Goal: Information Seeking & Learning: Understand process/instructions

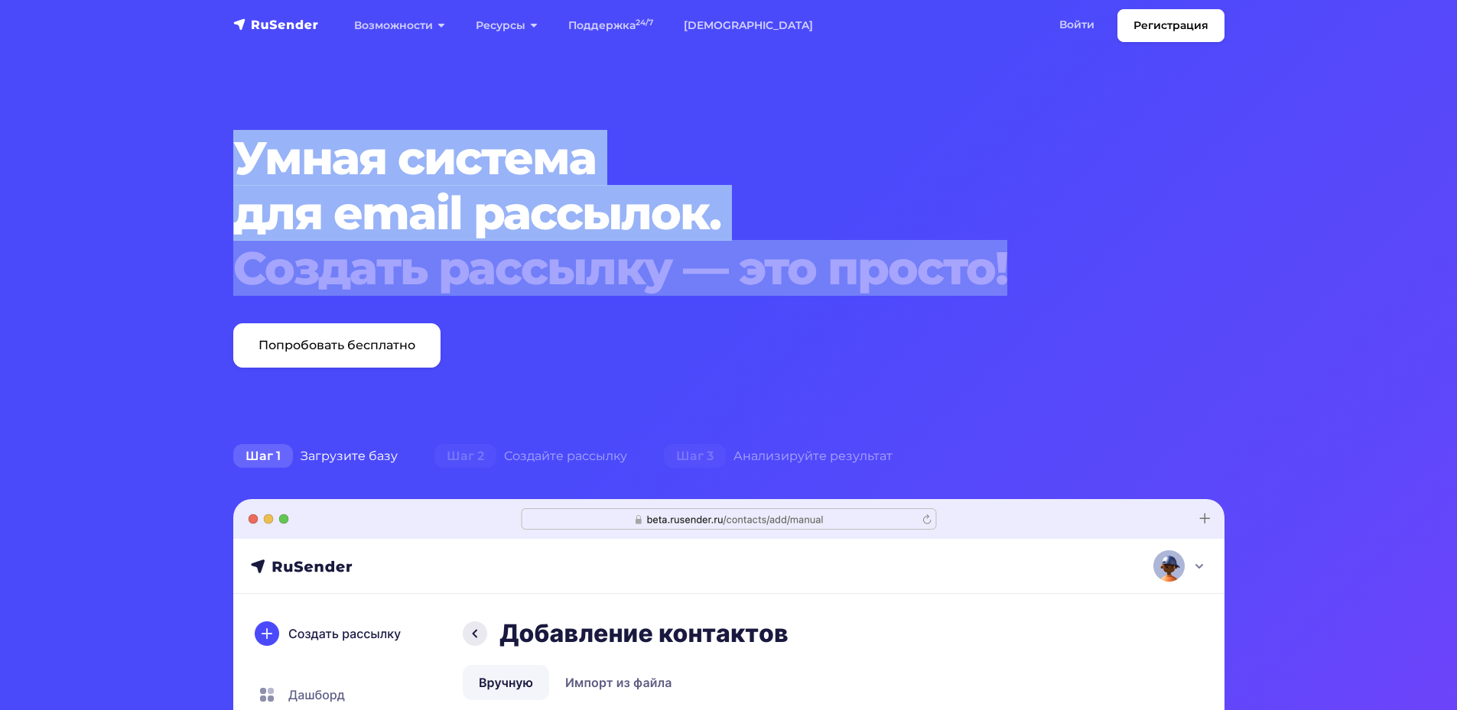
drag, startPoint x: 239, startPoint y: 161, endPoint x: 1022, endPoint y: 265, distance: 790.0
click at [1022, 265] on h1 "Умная система для email рассылок. Создать рассылку — это просто!" at bounding box center [686, 213] width 907 height 165
click at [1022, 265] on div "Создать рассылку — это просто!" at bounding box center [686, 268] width 907 height 55
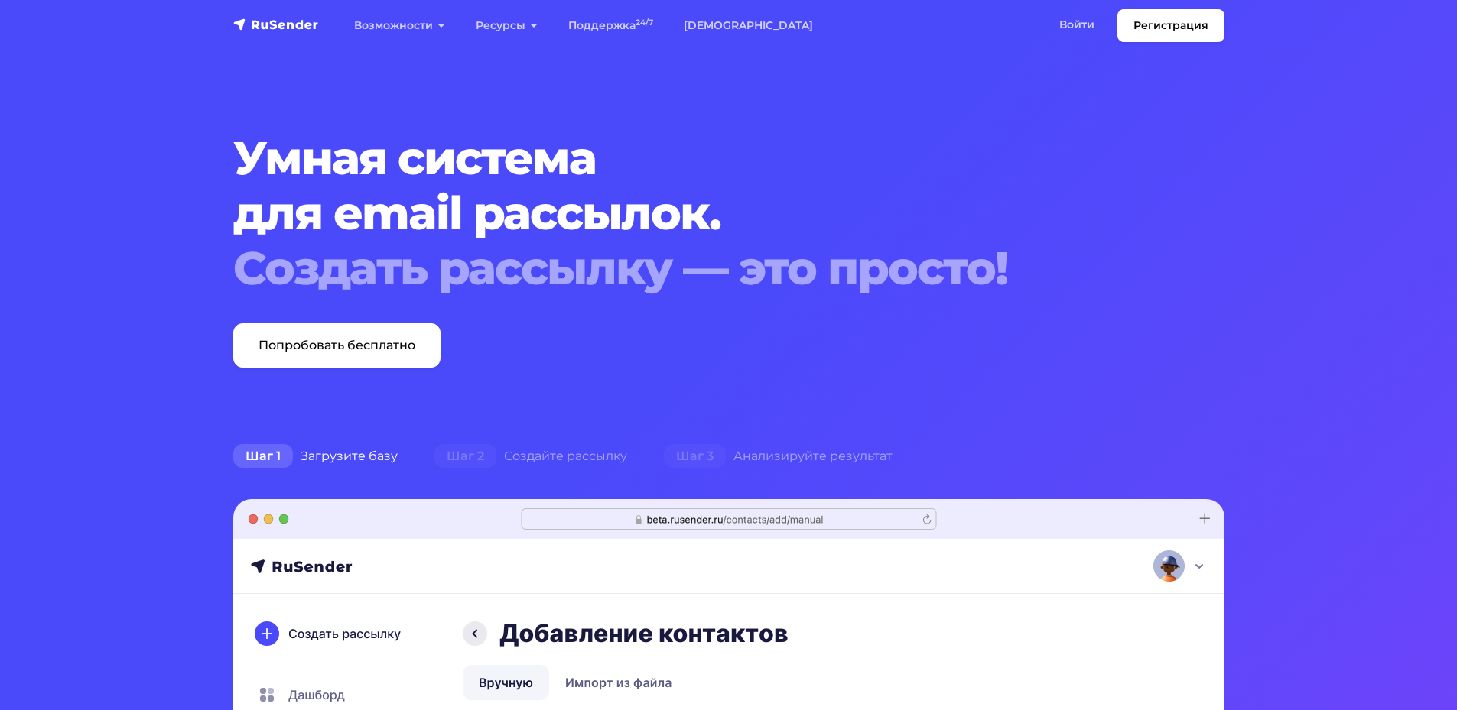
click at [1016, 269] on div "Создать рассылку — это просто!" at bounding box center [686, 268] width 907 height 55
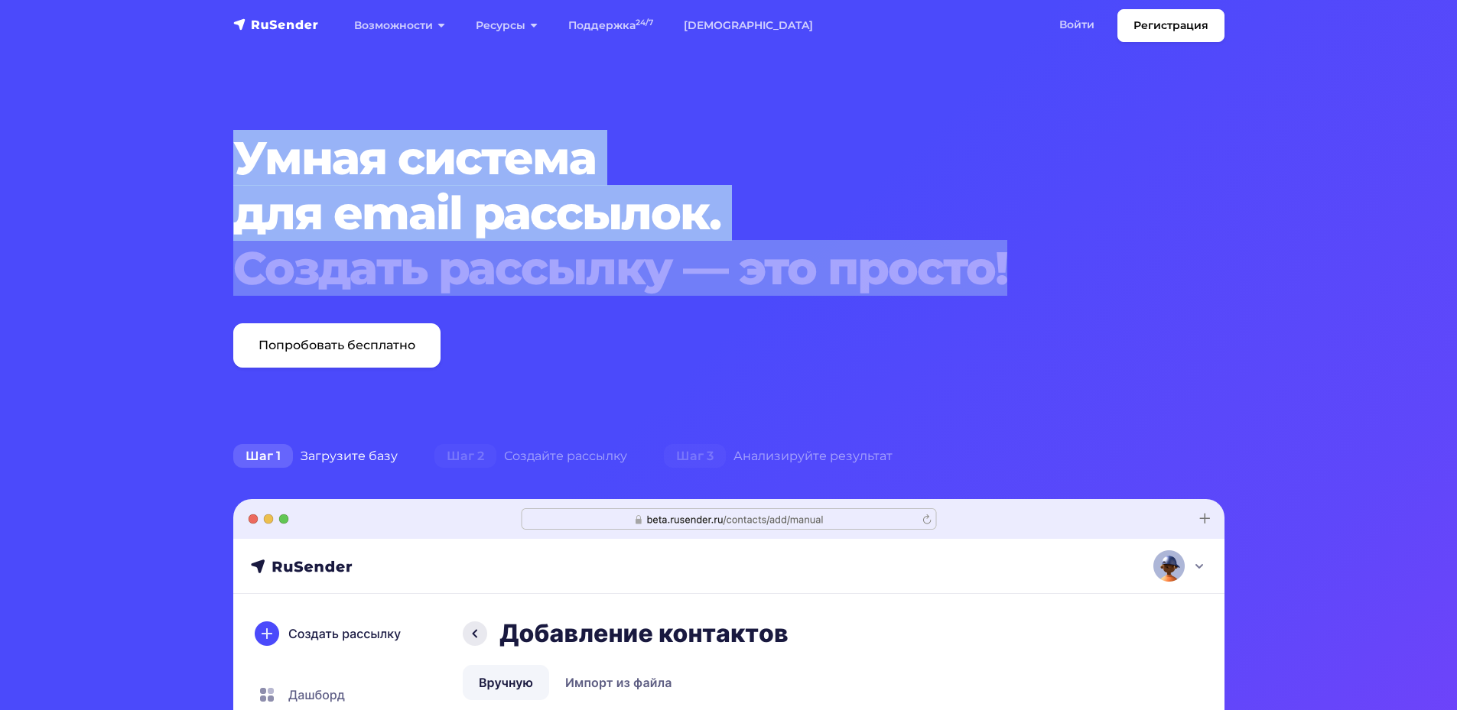
drag, startPoint x: 1009, startPoint y: 270, endPoint x: 221, endPoint y: 166, distance: 794.5
click at [1056, 268] on div "Создать рассылку — это просто!" at bounding box center [686, 268] width 907 height 55
drag, startPoint x: 1031, startPoint y: 269, endPoint x: 234, endPoint y: 161, distance: 804.1
click at [234, 161] on h1 "Умная система для email рассылок. Создать рассылку — это просто!" at bounding box center [686, 213] width 907 height 165
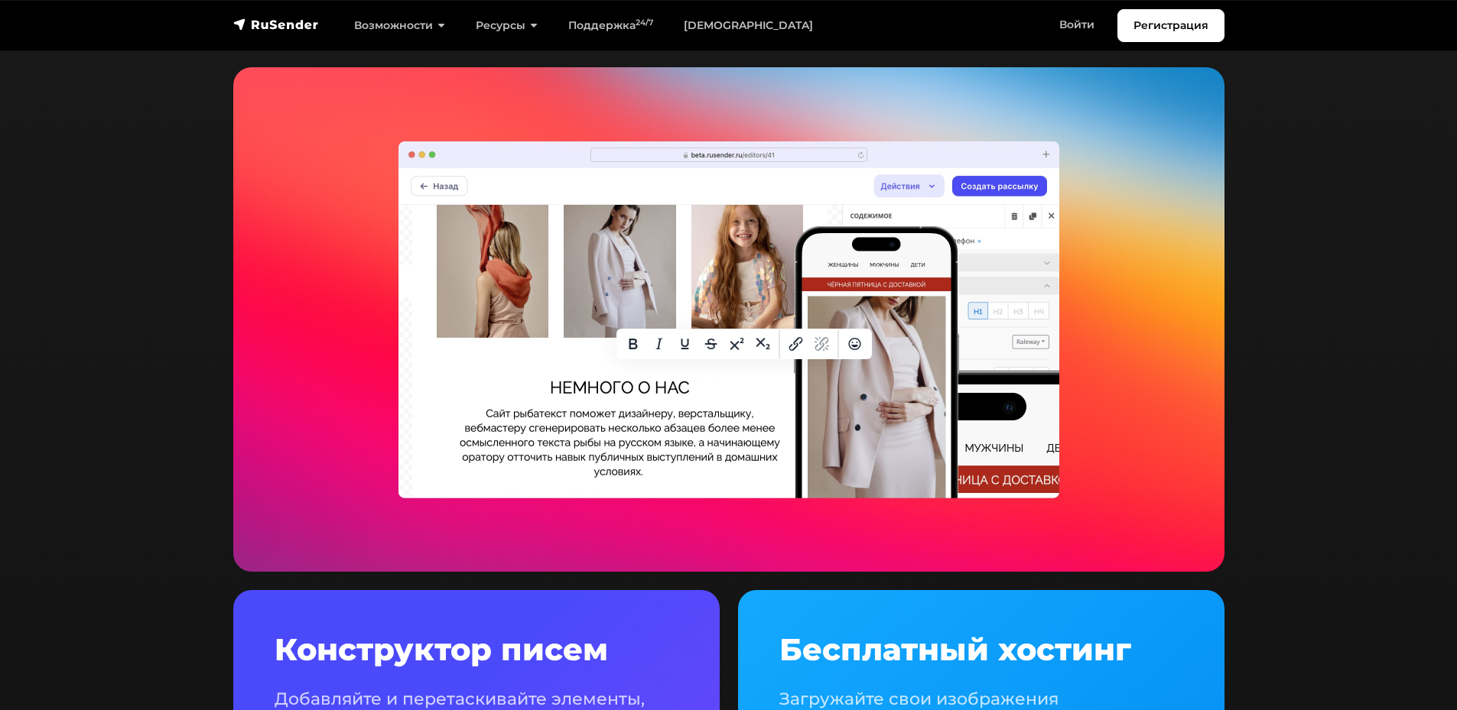
scroll to position [3135, 0]
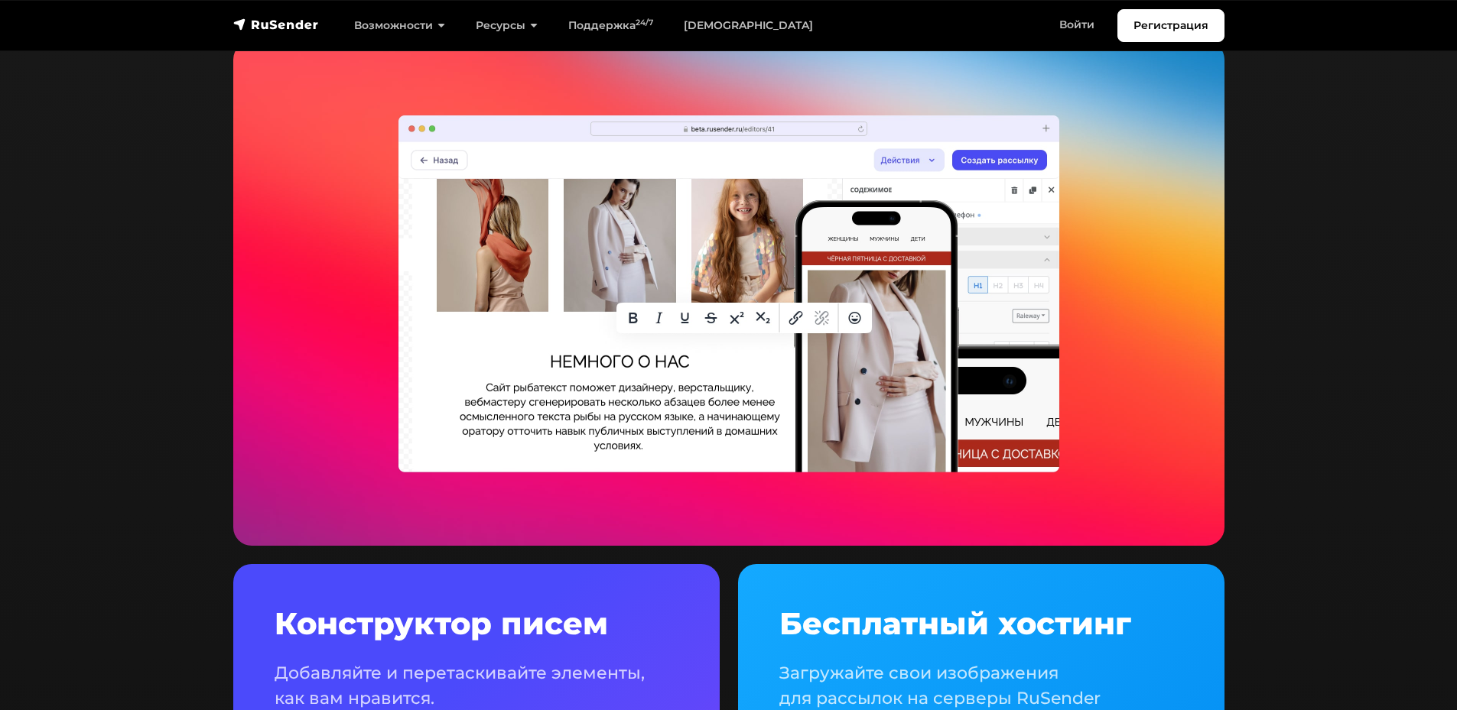
click at [1246, 134] on section "Красивые email рассылки даже проще, чем кажется Конструктор писем Добавляйте и …" at bounding box center [728, 428] width 1457 height 1373
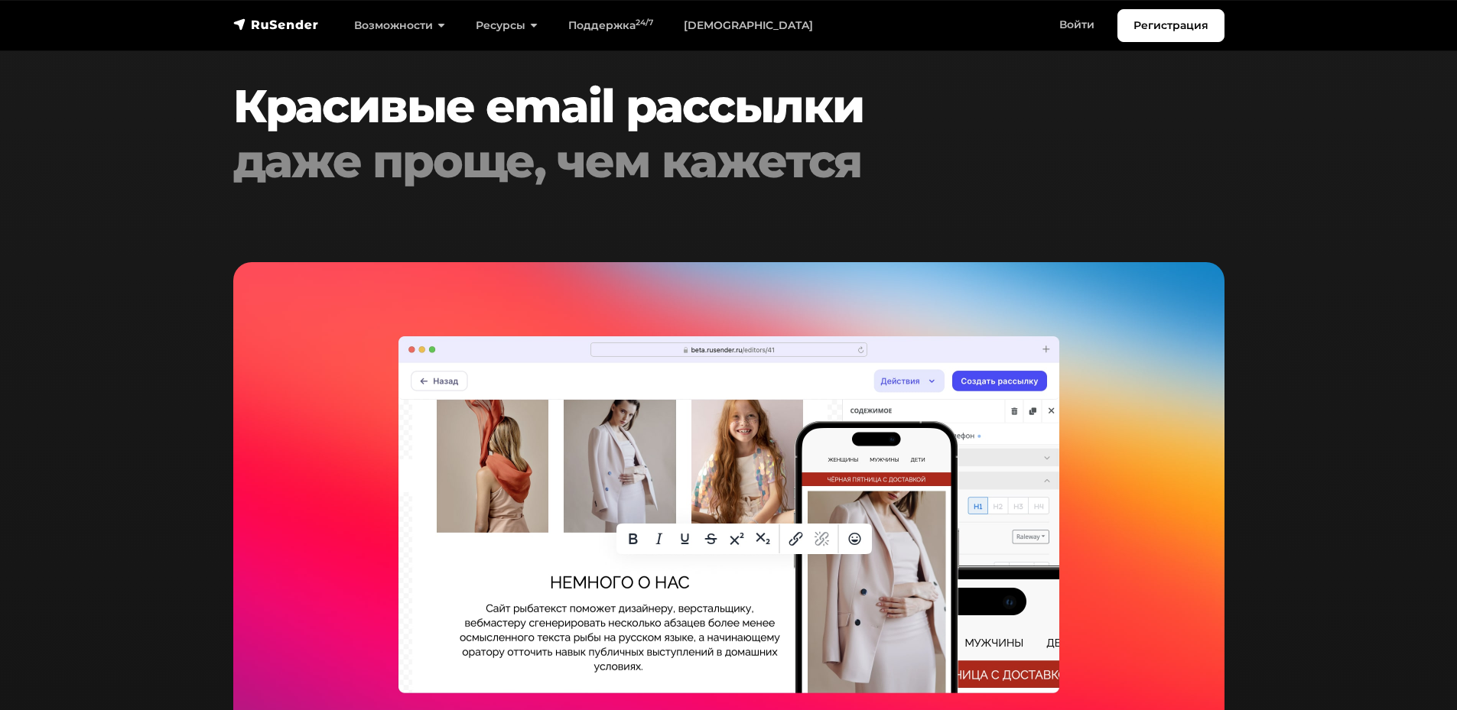
scroll to position [2906, 0]
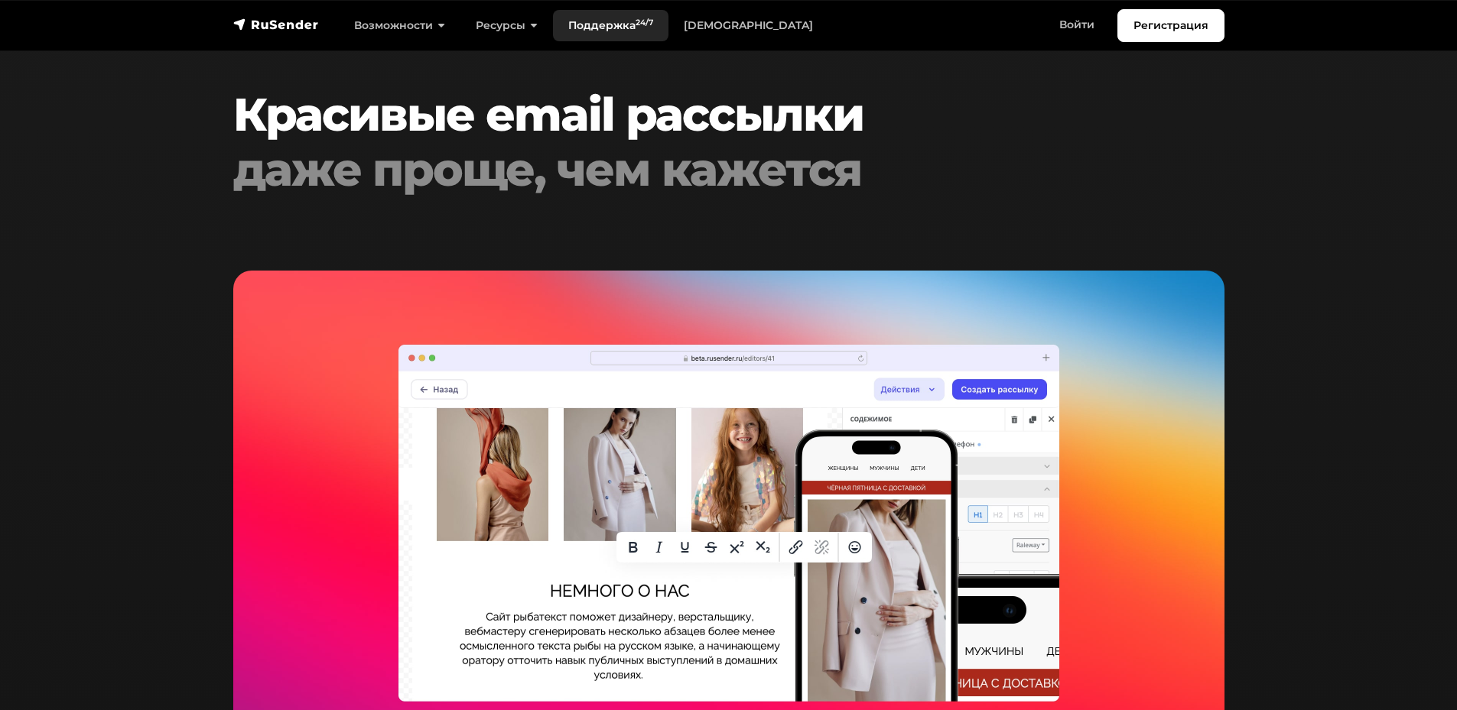
click at [637, 18] on link "Поддержка 24/7" at bounding box center [610, 25] width 115 height 31
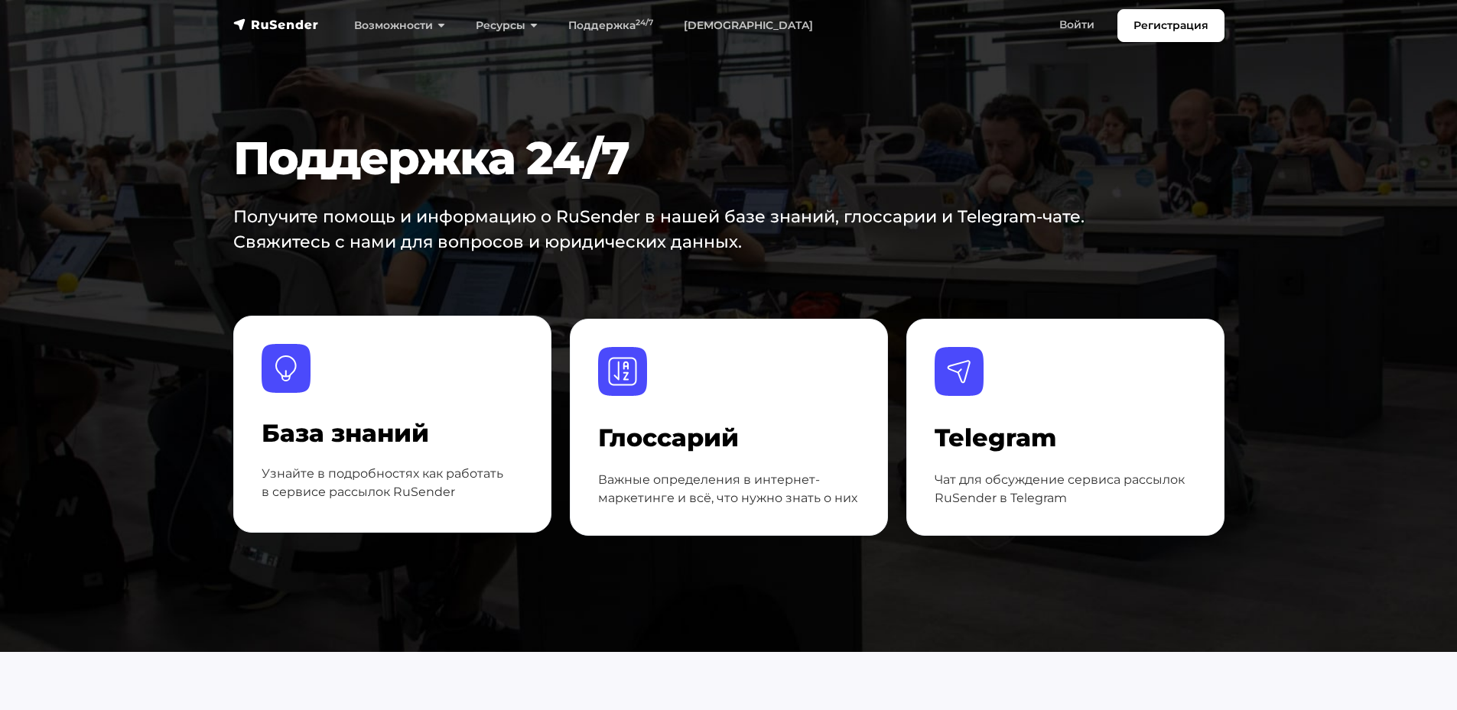
click at [423, 425] on h4 "База знаний" at bounding box center [393, 433] width 262 height 29
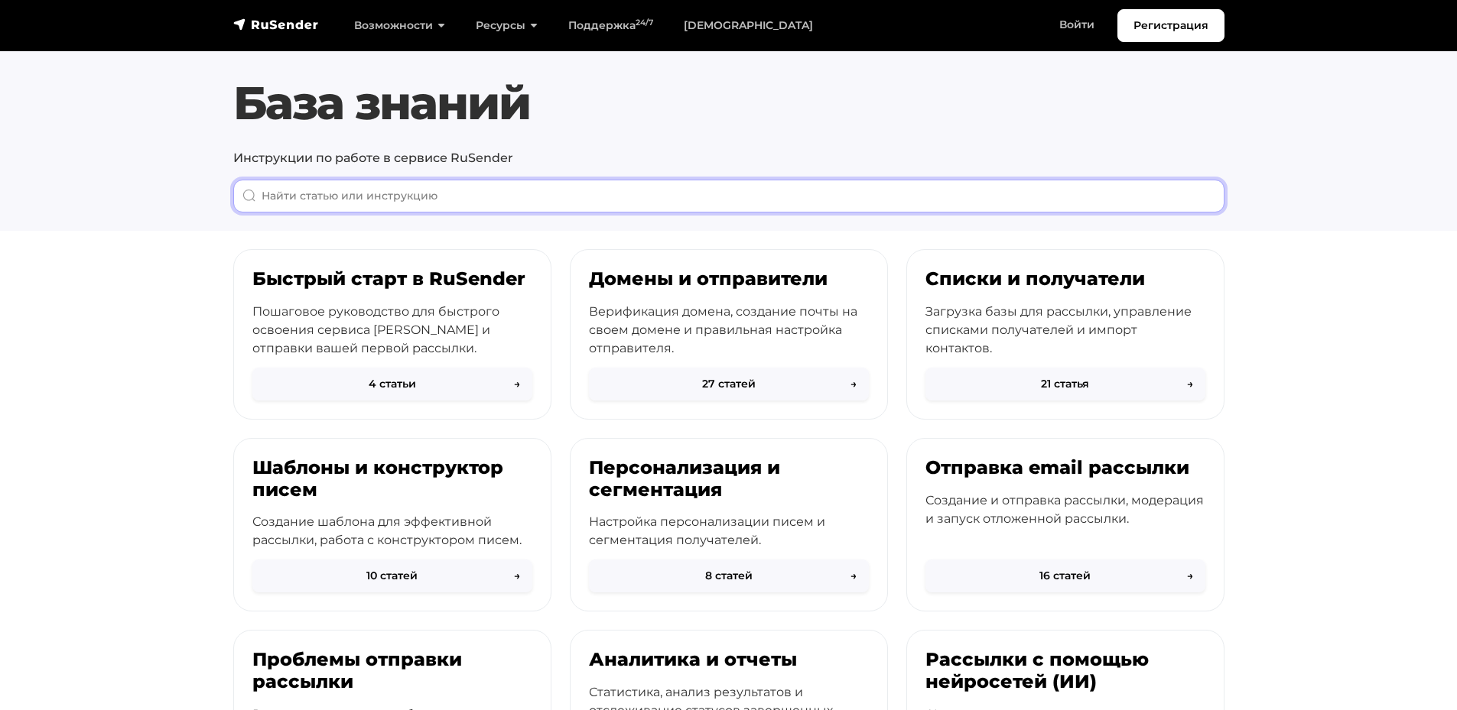
click at [529, 194] on input "When autocomplete results are available use up and down arrows to review and en…" at bounding box center [728, 196] width 991 height 33
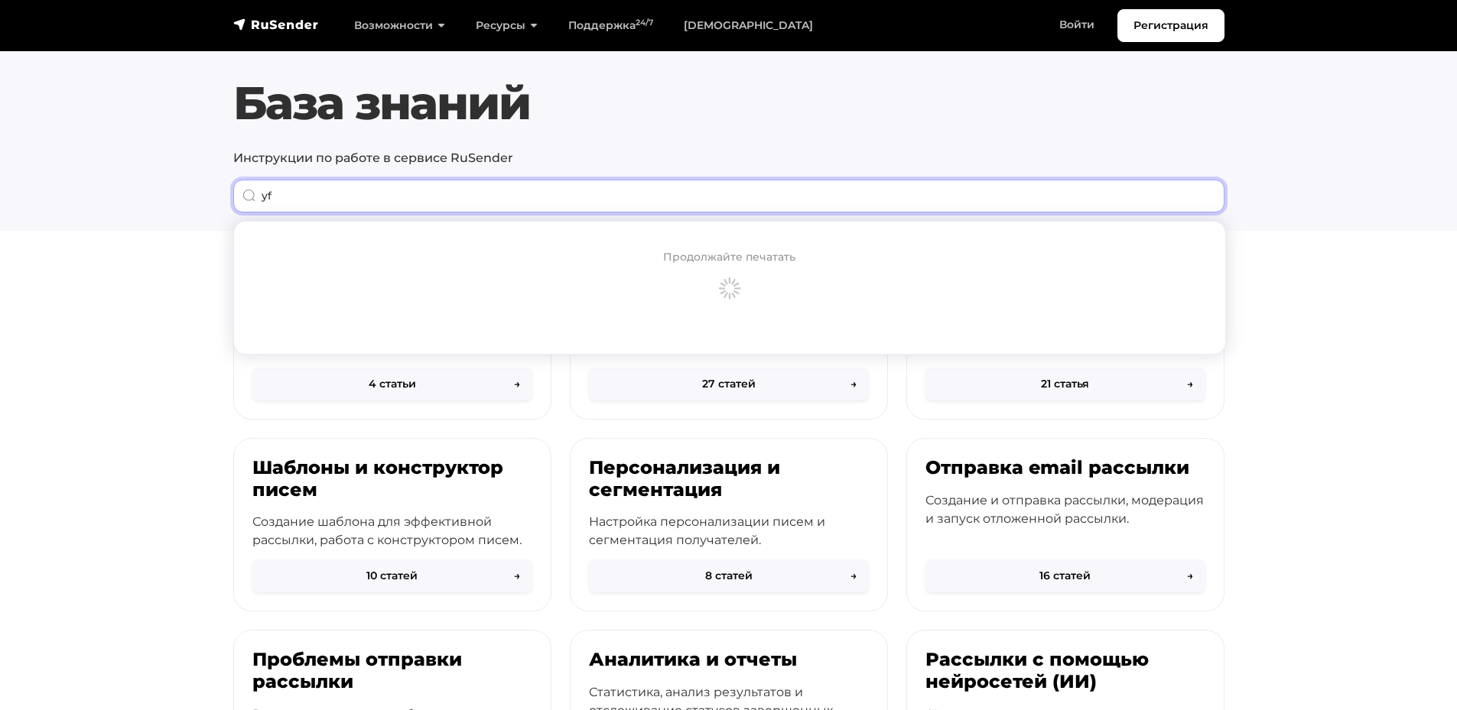
click at [286, 188] on input "yf" at bounding box center [728, 196] width 991 height 33
type input "y"
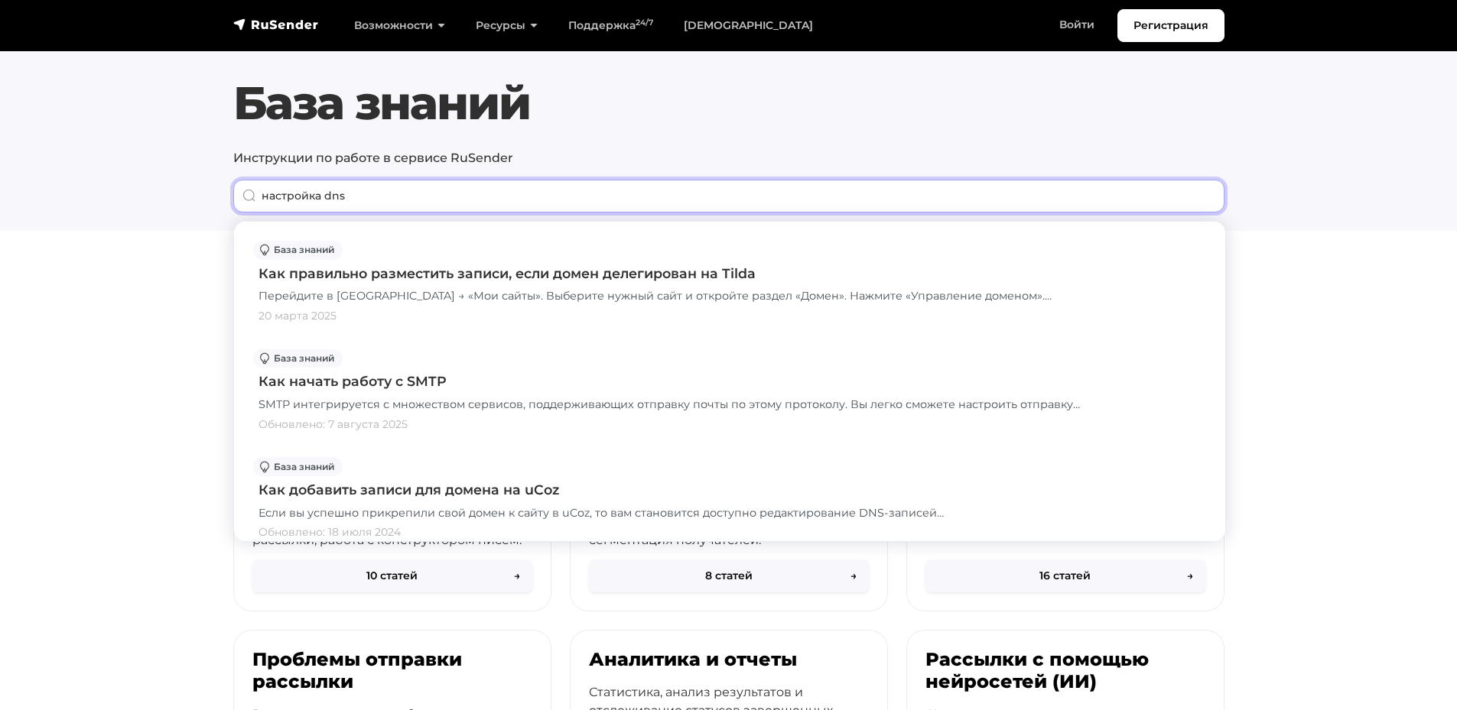
type input "настройка dns"
click at [44, 414] on section "Быстрый старт в RuSender Пошаговое руководство для быстрого освоения сервиса Ru…" at bounding box center [728, 679] width 1457 height 860
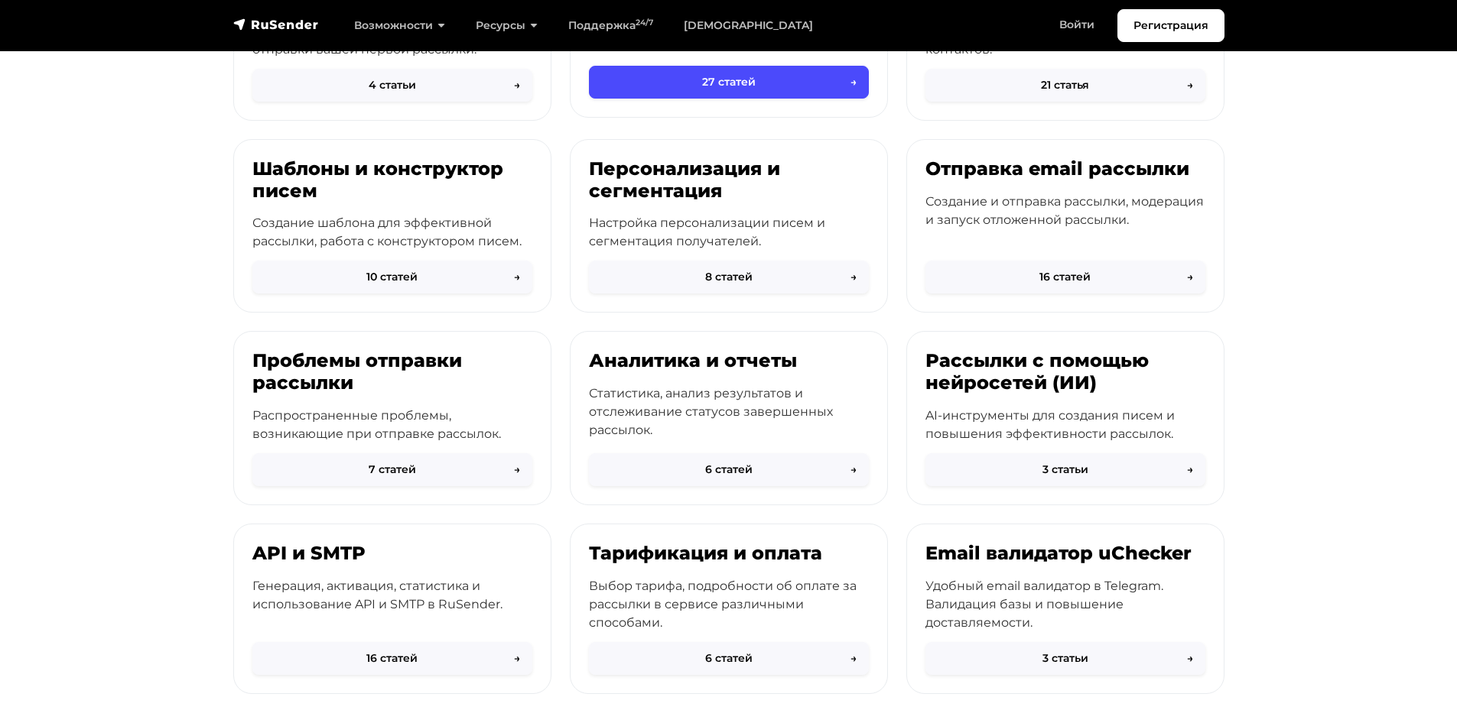
scroll to position [153, 0]
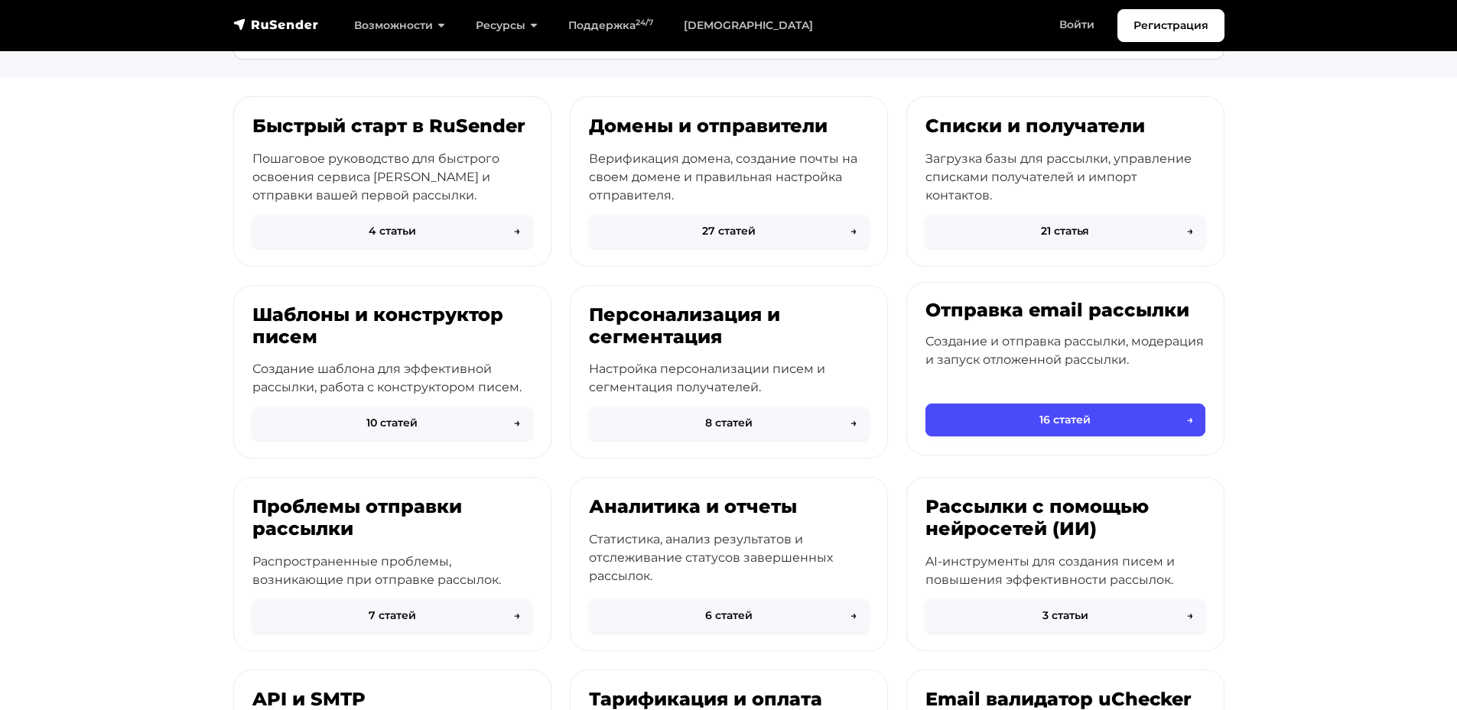
click at [1005, 321] on h3 "Отправка email рассылки" at bounding box center [1065, 311] width 280 height 22
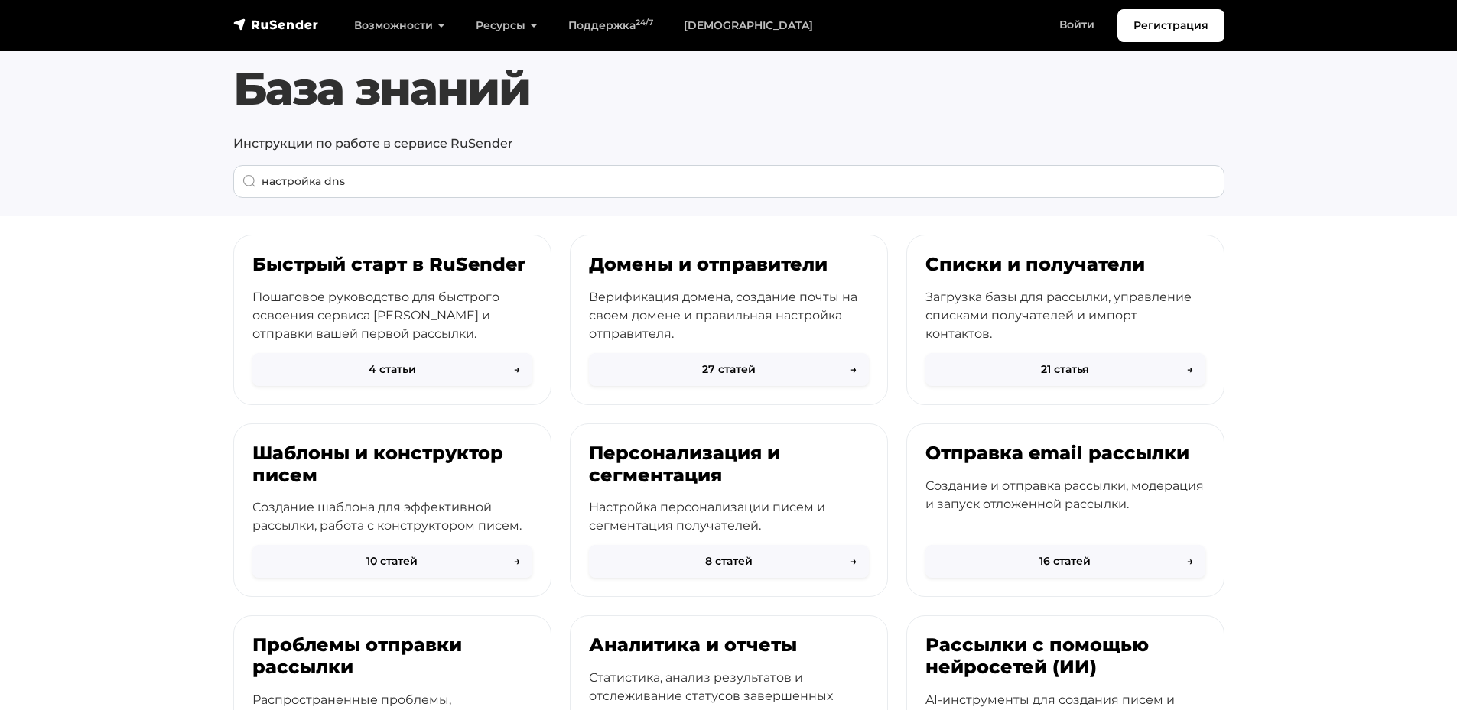
scroll to position [0, 0]
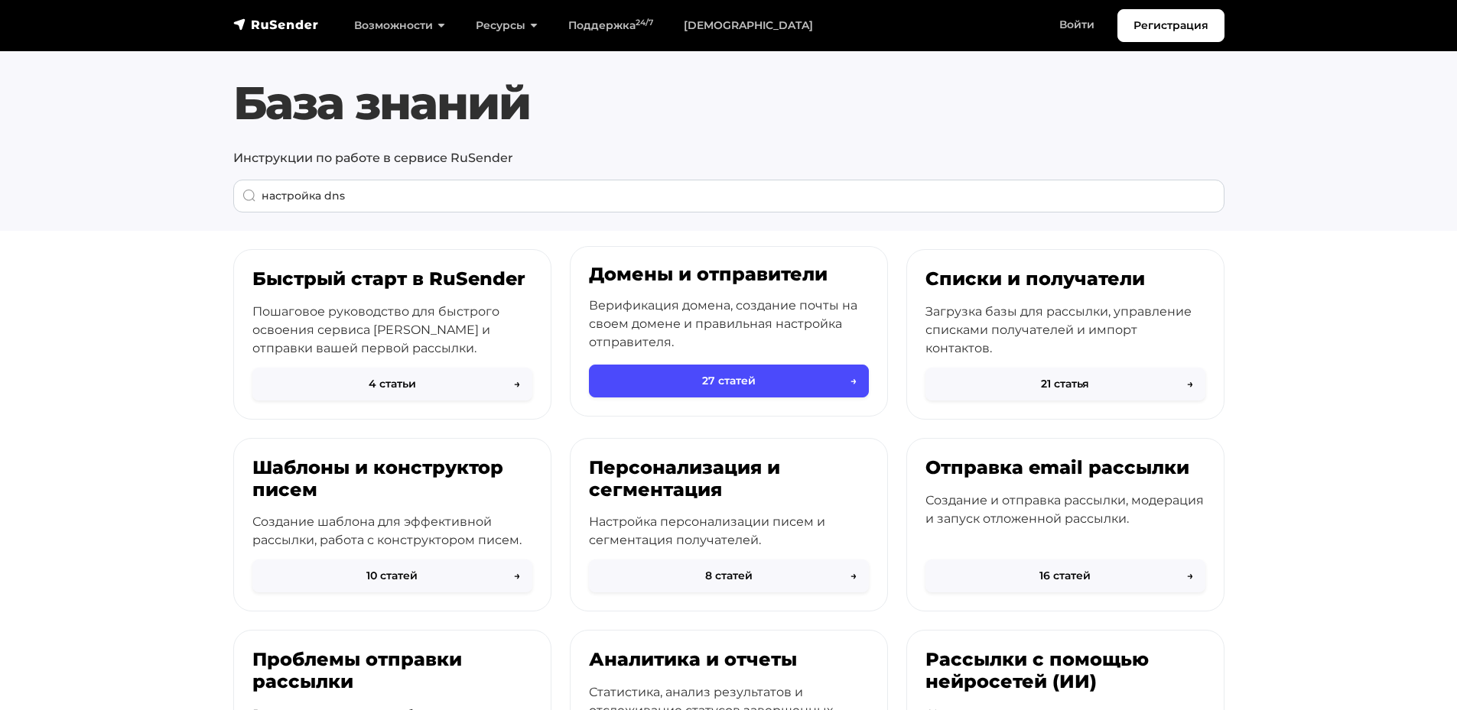
click at [773, 288] on div "Домены и отправители Верификация домена, создание почты на своем домене и прави…" at bounding box center [728, 316] width 317 height 138
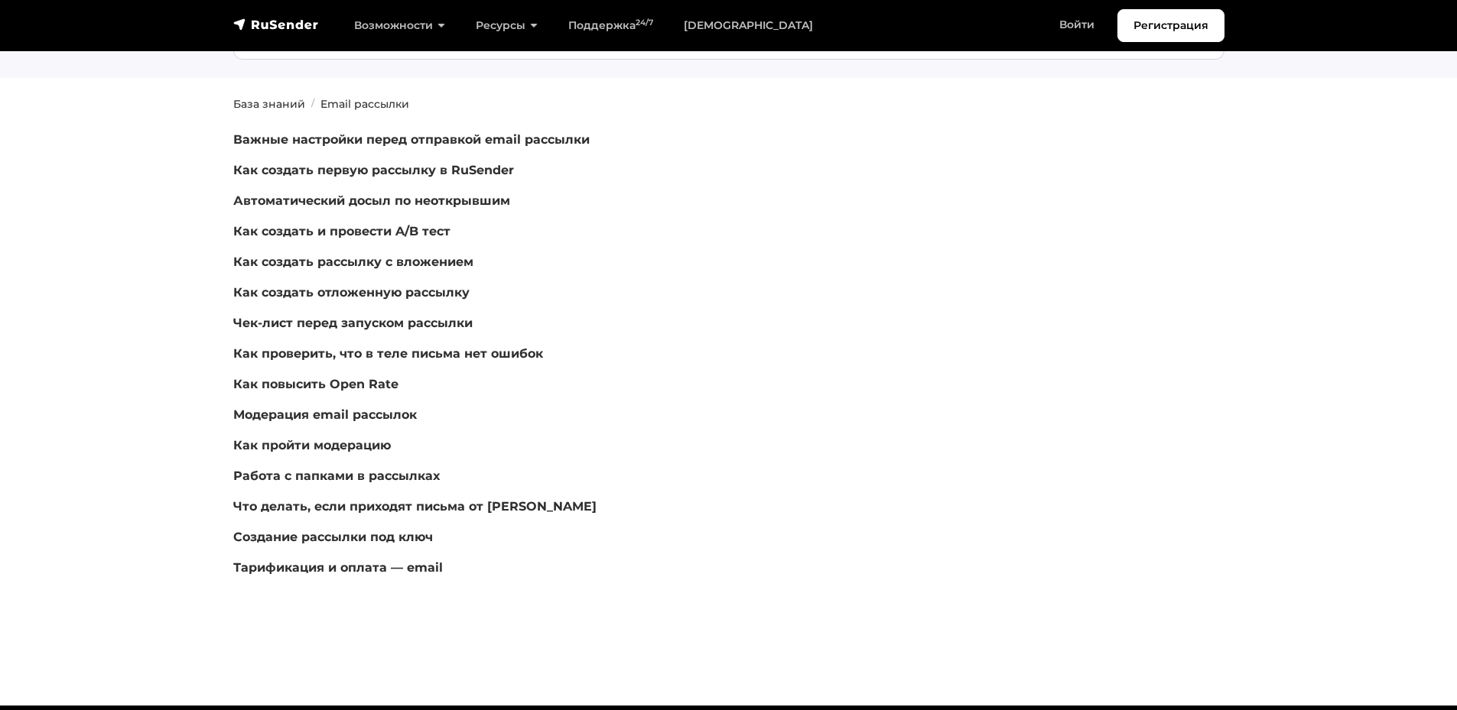
scroll to position [76, 0]
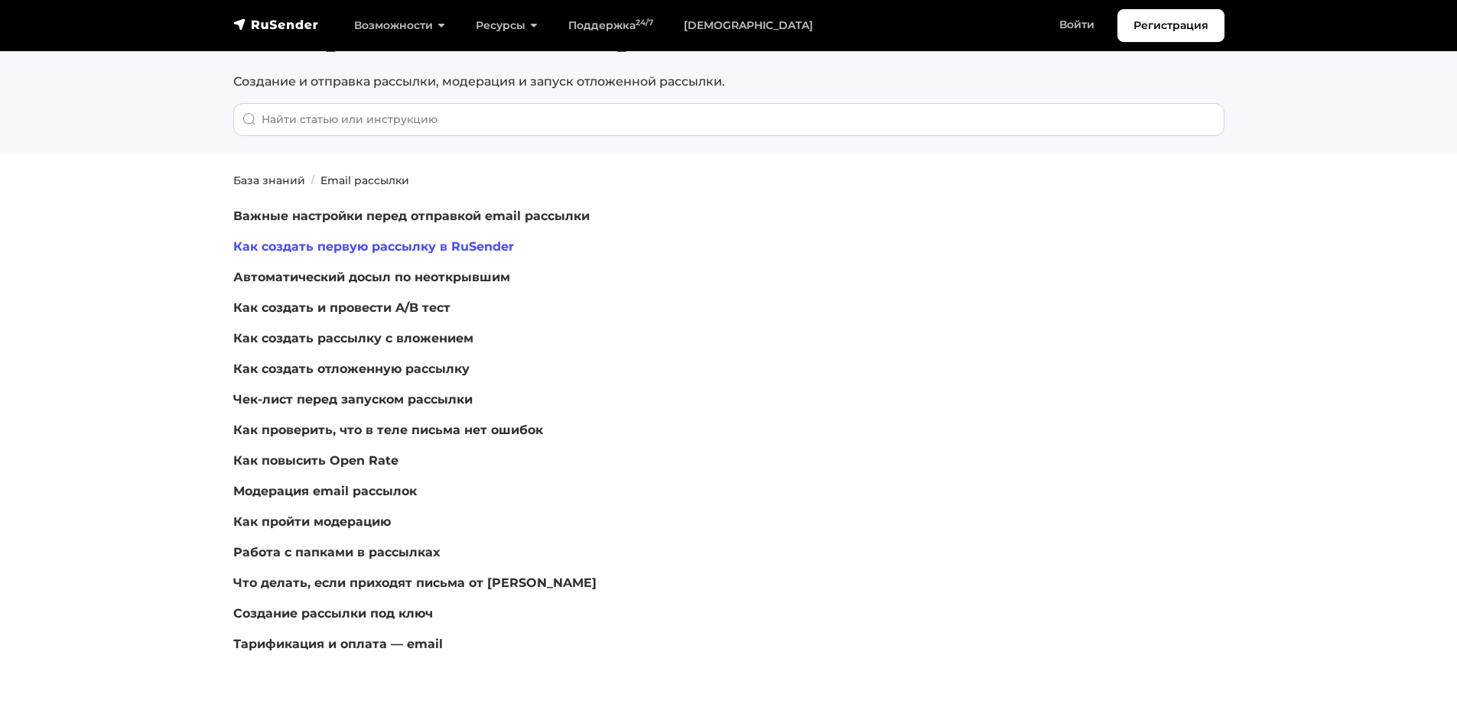
click at [466, 244] on link "Как создать первую рассылку в RuSender" at bounding box center [373, 246] width 281 height 15
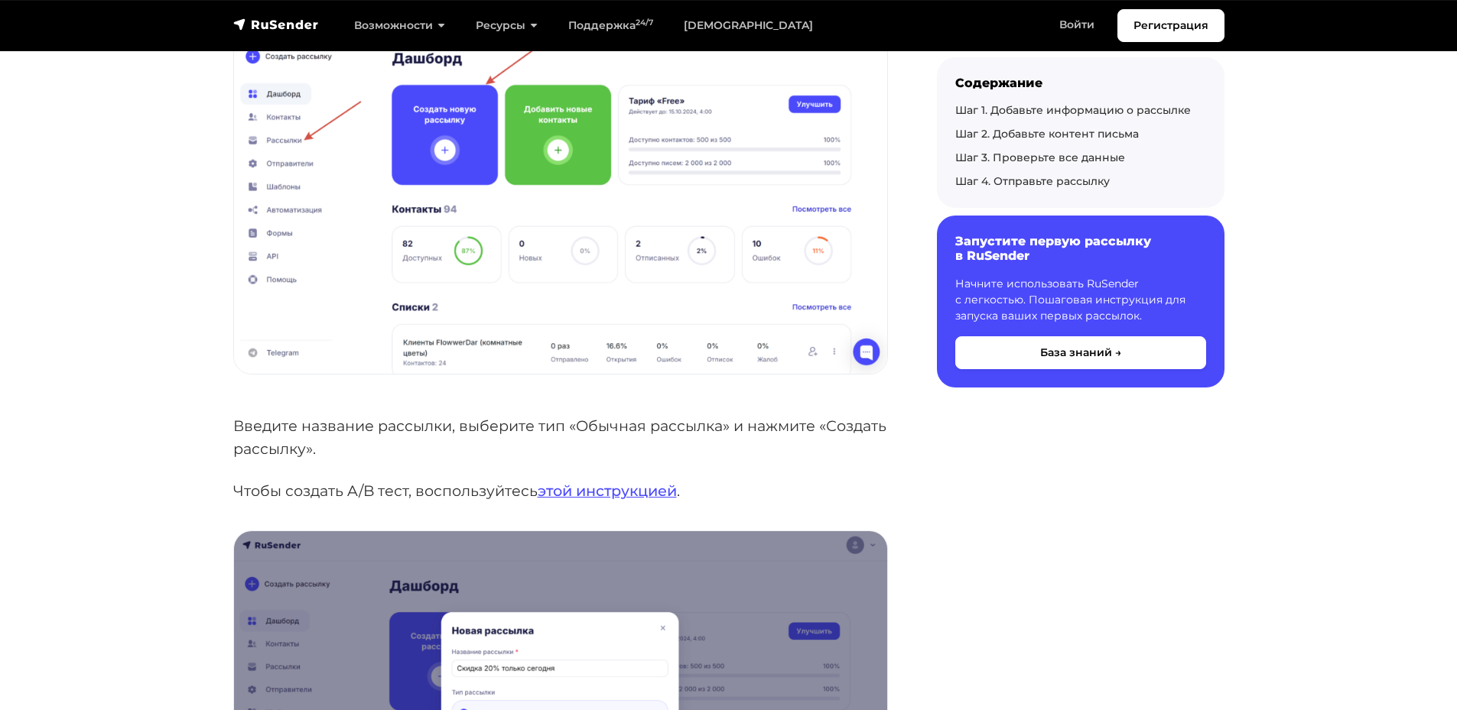
scroll to position [382, 0]
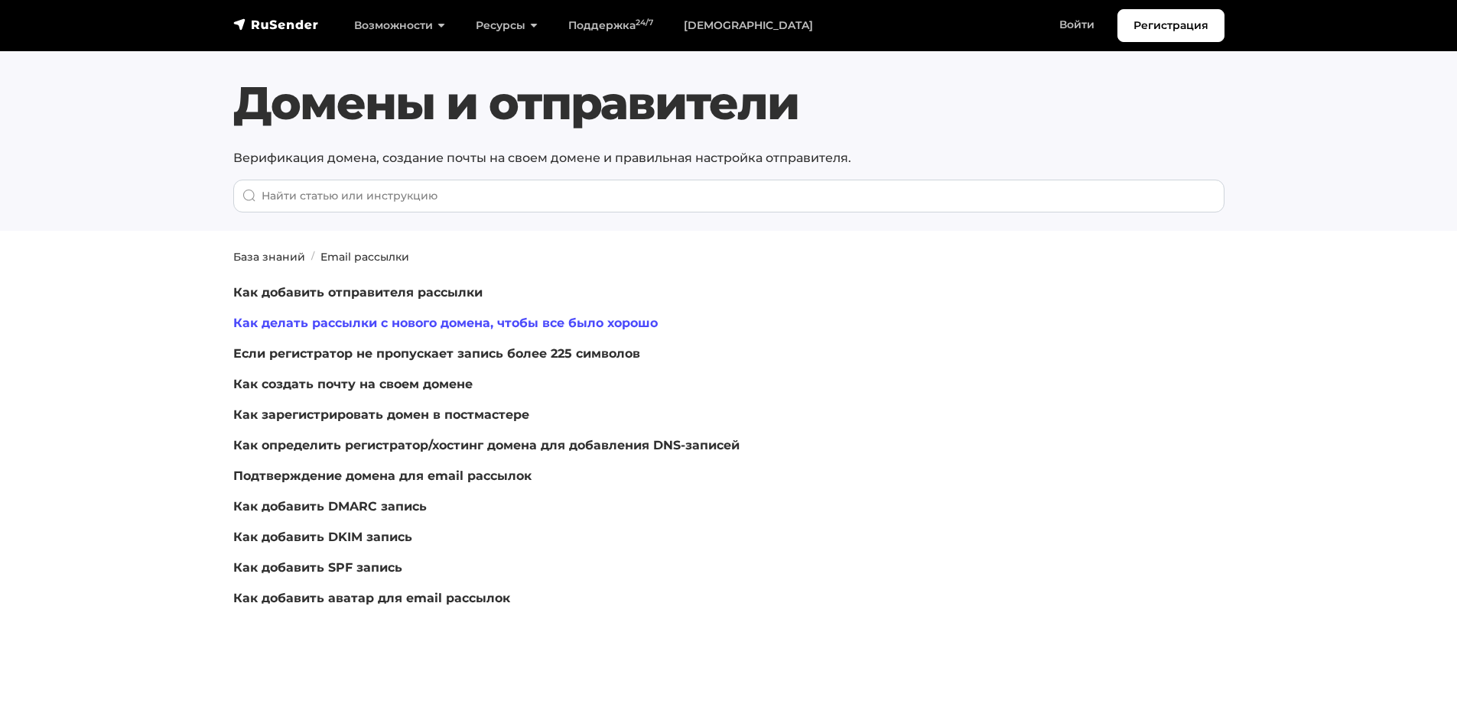
click at [416, 318] on link "Как делать рассылки с нового домена, чтобы все было хорошо" at bounding box center [445, 323] width 424 height 15
click at [403, 474] on link "Подтверждение домена для email рассылок" at bounding box center [382, 476] width 298 height 15
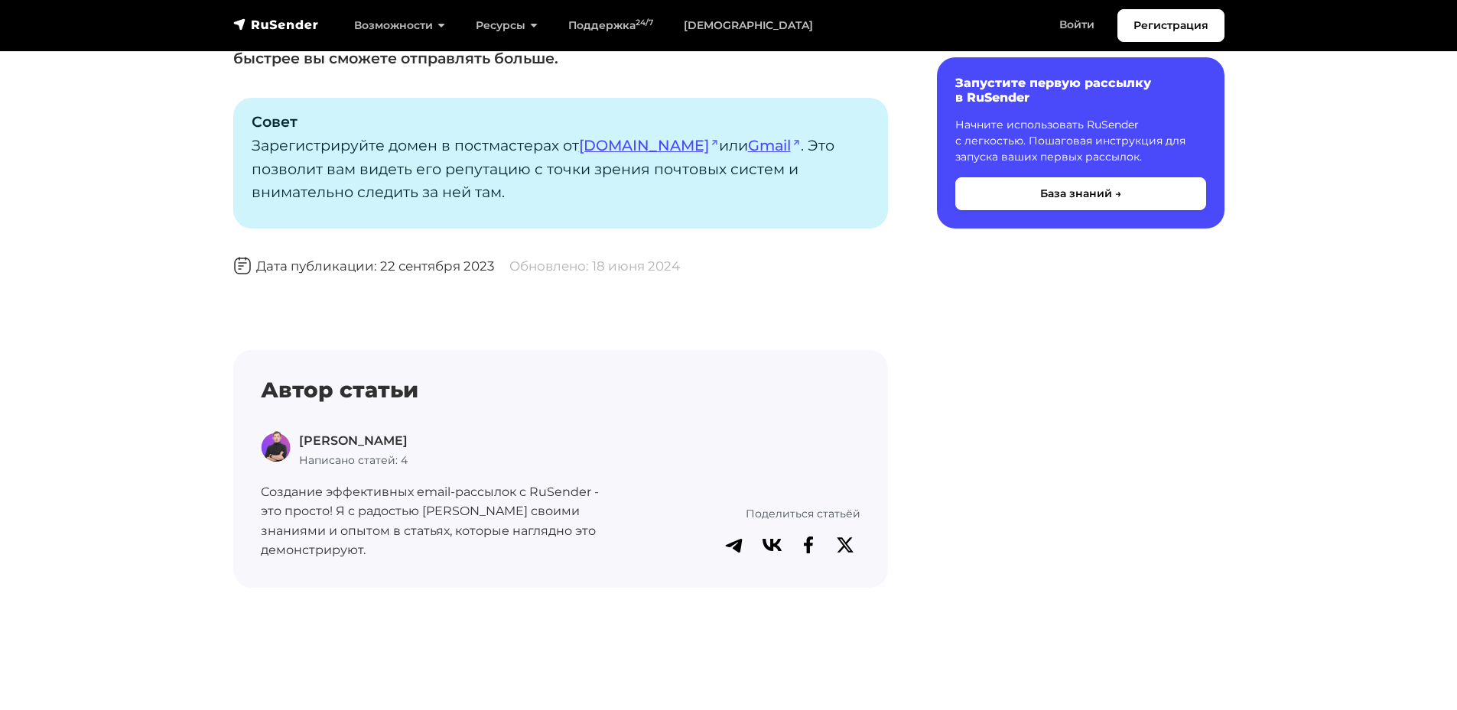
scroll to position [1376, 0]
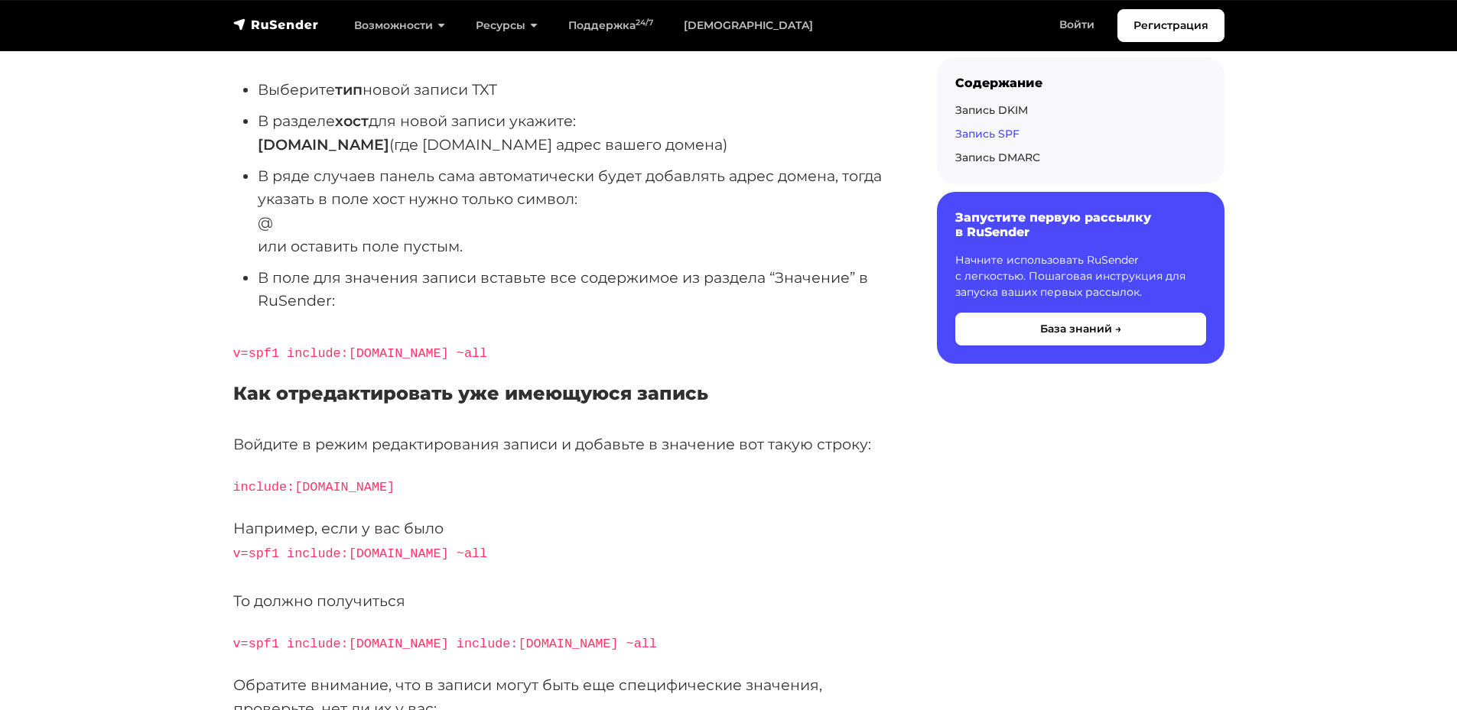
scroll to position [3059, 0]
